Goal: Information Seeking & Learning: Learn about a topic

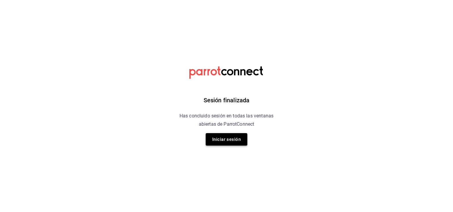
click at [234, 143] on button "Iniciar sesión" at bounding box center [227, 139] width 42 height 12
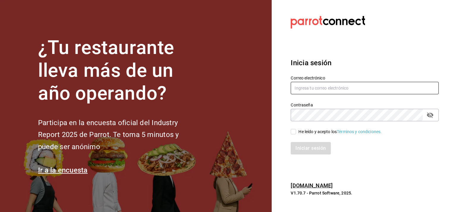
type input "angel.suastegui.alfa@gmail.com"
click at [294, 133] on input "He leído y acepto los Términos y condiciones." at bounding box center [293, 131] width 5 height 5
checkbox input "true"
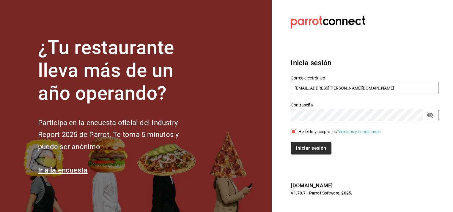
click at [310, 148] on button "Iniciar sesión" at bounding box center [311, 148] width 40 height 12
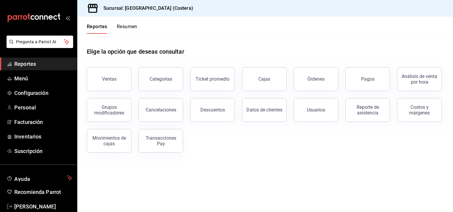
click at [106, 81] on div "Ventas" at bounding box center [109, 79] width 15 height 6
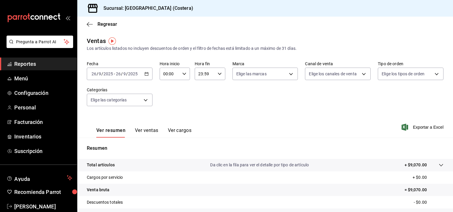
click at [148, 76] on \(Stroke\) "button" at bounding box center [147, 73] width 4 height 3
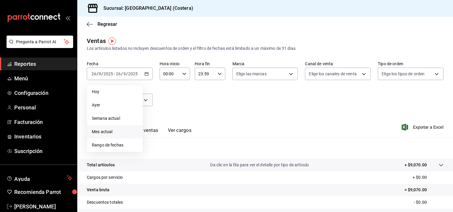
click at [110, 134] on span "Mes actual" at bounding box center [115, 132] width 46 height 6
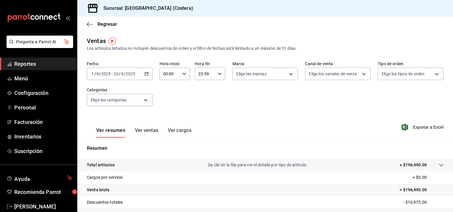
click at [146, 78] on div "2025-09-01 1 / 9 / 2025 - 2025-09-26 26 / 9 / 2025" at bounding box center [120, 74] width 66 height 12
click at [238, 105] on div "Fecha 2025-09-01 1 / 9 / 2025 - 2025-09-26 26 / 9 / 2025 Hora inicio 00:00 Hora…" at bounding box center [265, 87] width 356 height 52
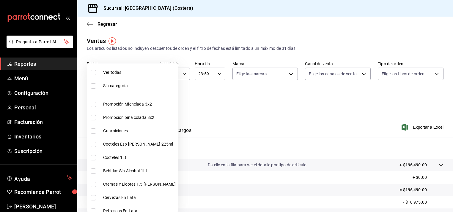
click at [143, 101] on body "Pregunta a Parrot AI Reportes Menú Configuración Personal Facturación Inventari…" at bounding box center [226, 106] width 453 height 212
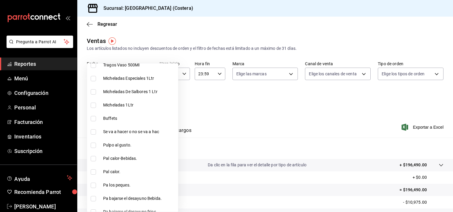
scroll to position [161, 0]
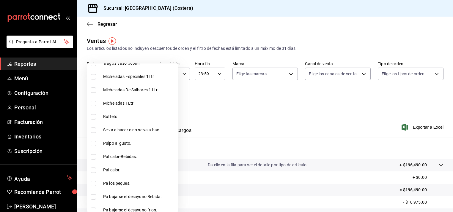
click at [93, 118] on input "checkbox" at bounding box center [93, 116] width 5 height 5
checkbox input "true"
type input "a6ccece2-b5e1-4d3d-ae72-43ec26be992e"
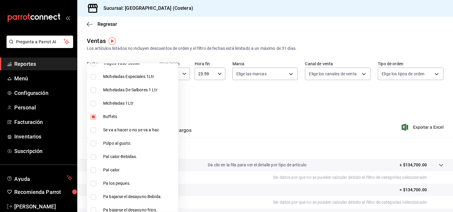
click at [260, 95] on div at bounding box center [226, 106] width 453 height 212
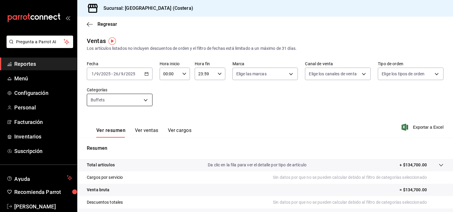
click at [145, 98] on body "Pregunta a Parrot AI Reportes Menú Configuración Personal Facturación Inventari…" at bounding box center [226, 106] width 453 height 212
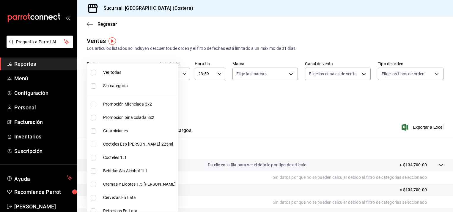
click at [92, 72] on input "checkbox" at bounding box center [93, 72] width 5 height 5
checkbox input "true"
type input "f9973abf-4d50-430f-a3a0-1be1e9b440c3,4500806b-e482-404f-ace7-b7714d25f1ae,b7f0a…"
checkbox input "true"
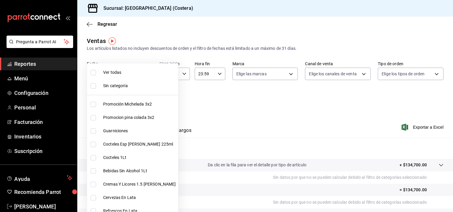
checkbox input "true"
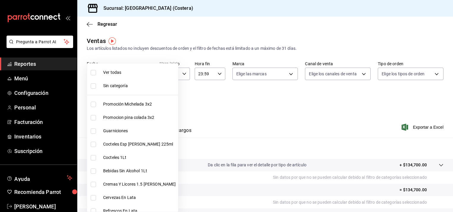
checkbox input "true"
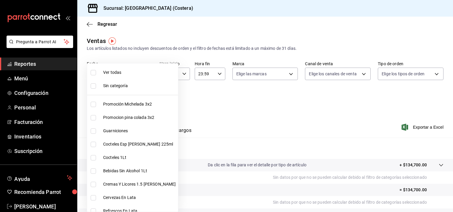
checkbox input "true"
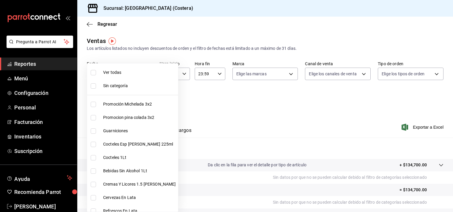
checkbox input "true"
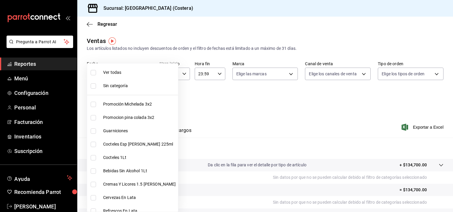
checkbox input "true"
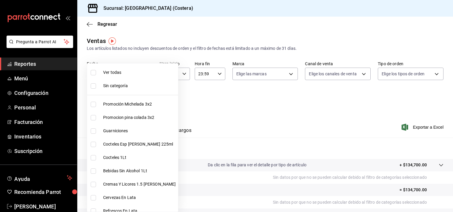
checkbox input "true"
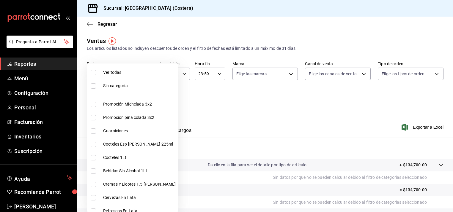
checkbox input "true"
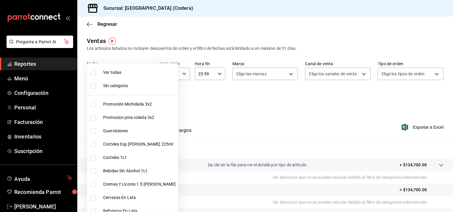
checkbox input "true"
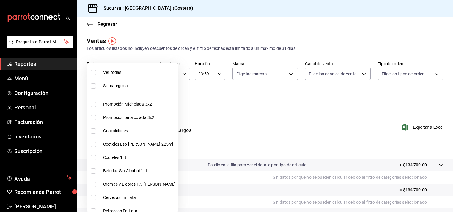
checkbox input "true"
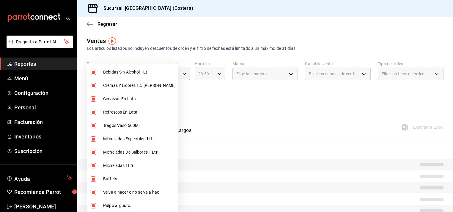
click at [94, 180] on input "checkbox" at bounding box center [93, 179] width 5 height 5
checkbox input "false"
type input "f9973abf-4d50-430f-a3a0-1be1e9b440c3,4500806b-e482-404f-ace7-b7714d25f1ae,b7f0a…"
checkbox input "false"
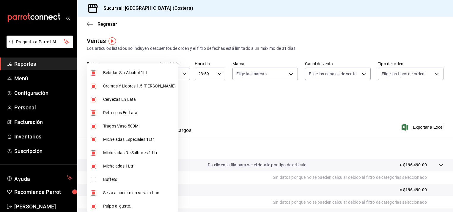
click at [93, 180] on input "checkbox" at bounding box center [93, 179] width 5 height 5
checkbox input "true"
type input "f9973abf-4d50-430f-a3a0-1be1e9b440c3,4500806b-e482-404f-ace7-b7714d25f1ae,b7f0a…"
checkbox input "true"
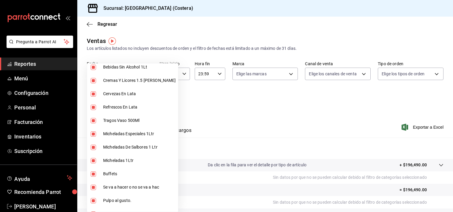
scroll to position [103, 0]
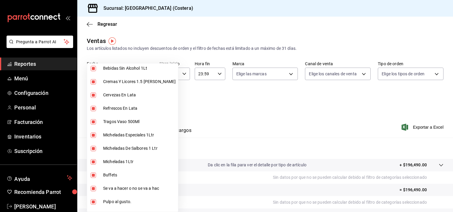
click at [94, 176] on input "checkbox" at bounding box center [93, 175] width 5 height 5
checkbox input "false"
type input "f9973abf-4d50-430f-a3a0-1be1e9b440c3,4500806b-e482-404f-ace7-b7714d25f1ae,b7f0a…"
checkbox input "false"
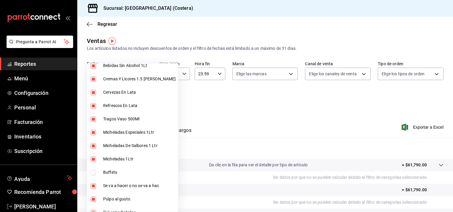
click at [29, 69] on div at bounding box center [226, 106] width 453 height 212
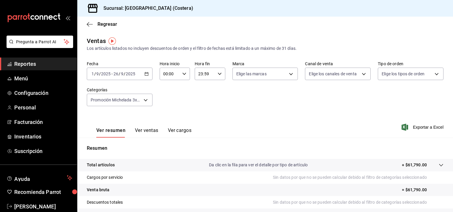
click at [29, 68] on div "Ver todas Sin categoría Promoción Michelada 3x2 Promocion pina colada 3x2 Guarn…" at bounding box center [226, 106] width 453 height 212
click at [29, 66] on span "Reportes" at bounding box center [43, 64] width 58 height 8
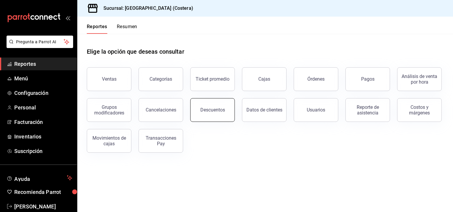
click at [209, 106] on button "Descuentos" at bounding box center [212, 110] width 45 height 24
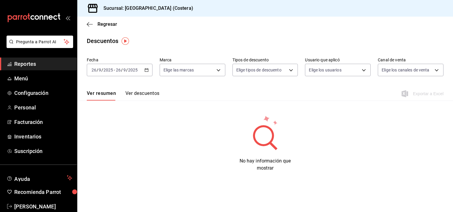
click at [149, 72] on div "2025-09-26 26 / 9 / 2025 - 2025-09-26 26 / 9 / 2025" at bounding box center [120, 70] width 66 height 12
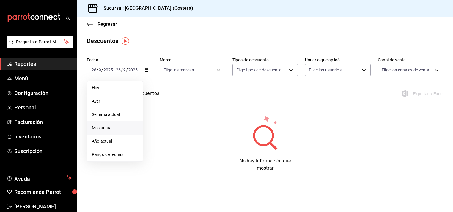
click at [112, 127] on span "Mes actual" at bounding box center [115, 128] width 46 height 6
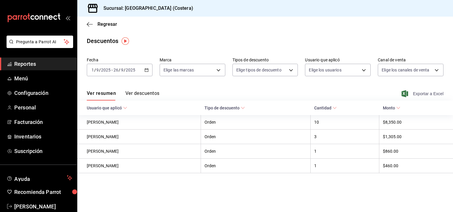
click at [414, 95] on span "Exportar a Excel" at bounding box center [423, 93] width 41 height 7
click at [142, 94] on button "Ver descuentos" at bounding box center [142, 96] width 34 height 10
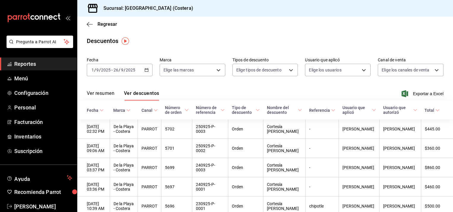
click at [114, 95] on button "Ver resumen" at bounding box center [101, 96] width 28 height 10
